Goal: Transaction & Acquisition: Purchase product/service

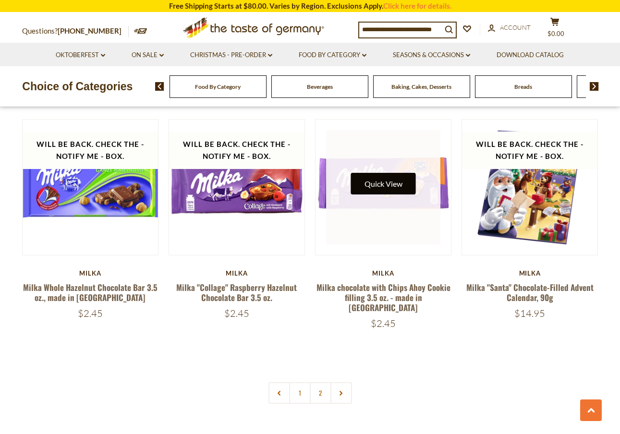
scroll to position [1995, 0]
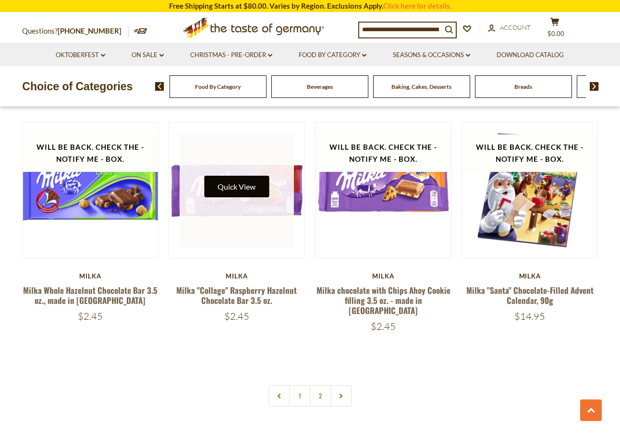
click at [267, 176] on button "Quick View" at bounding box center [236, 187] width 65 height 22
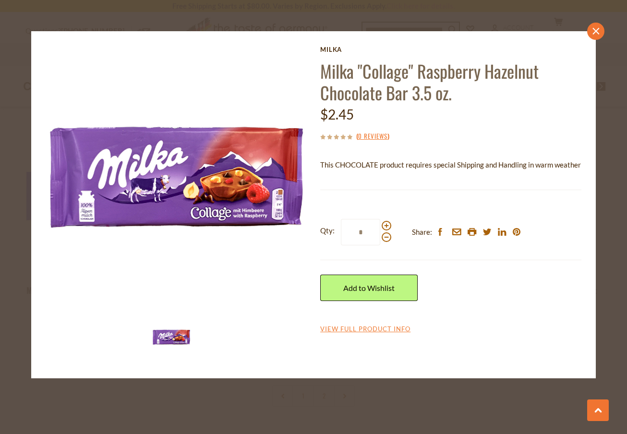
click at [598, 38] on link "close" at bounding box center [595, 31] width 17 height 17
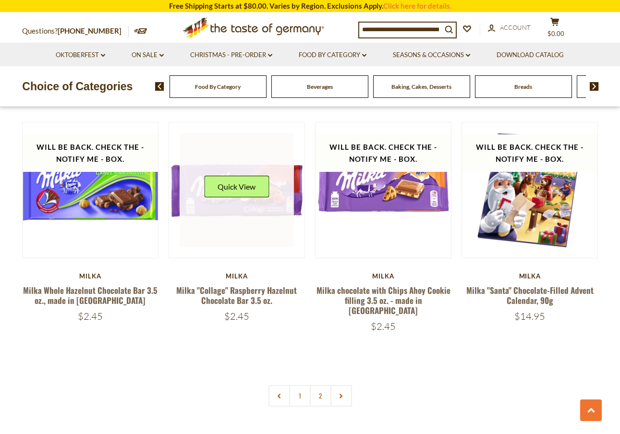
click at [232, 155] on link at bounding box center [237, 190] width 114 height 114
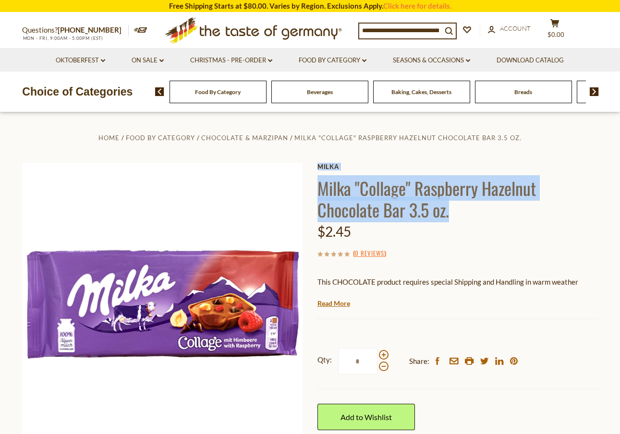
drag, startPoint x: 453, startPoint y: 211, endPoint x: 315, endPoint y: 187, distance: 140.3
click at [315, 187] on div "Home Food By Category Chocolate & Marzipan Milka "Collage" Raspberry Hazelnut C…" at bounding box center [310, 332] width 591 height 401
copy div "[PERSON_NAME] "Collage" Raspberry Hazelnut Chocolate Bar 3.5 oz."
